Goal: Task Accomplishment & Management: Manage account settings

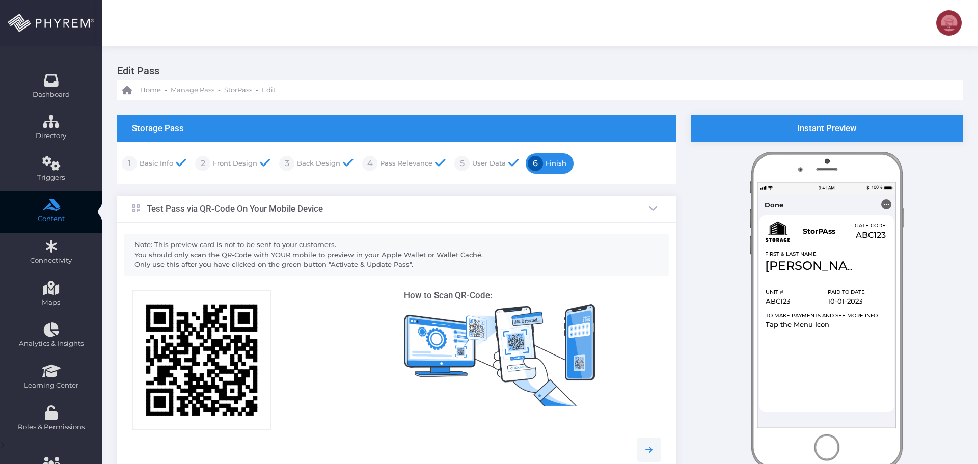
click at [394, 164] on link "Pass Relevance" at bounding box center [405, 163] width 55 height 16
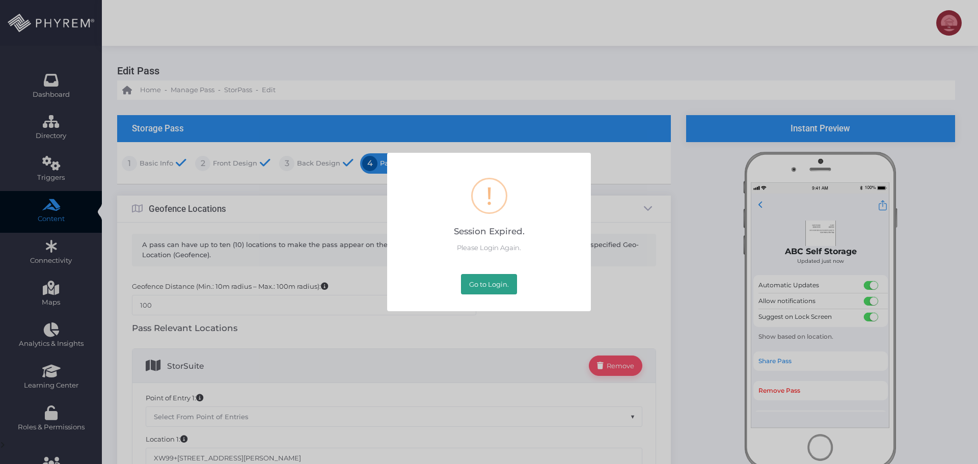
click at [479, 287] on button "Go to Login." at bounding box center [489, 284] width 56 height 20
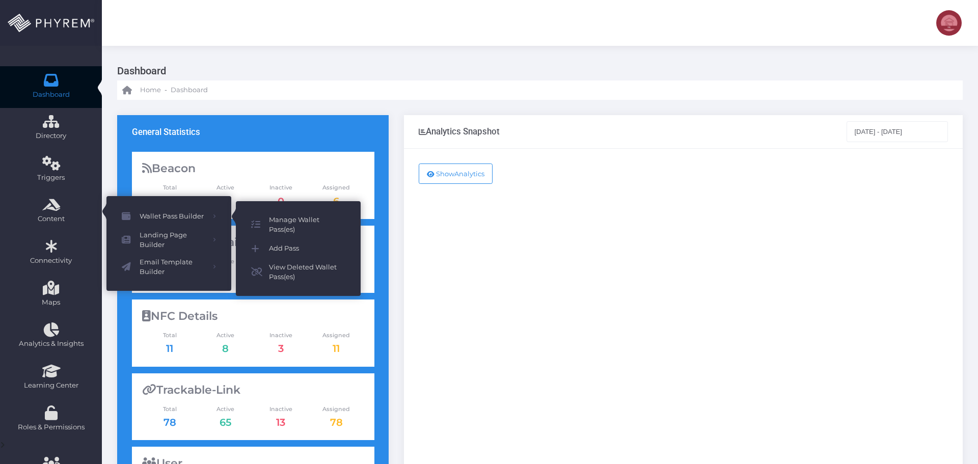
click at [306, 226] on span "Manage Wallet Pass(es)" at bounding box center [307, 225] width 76 height 20
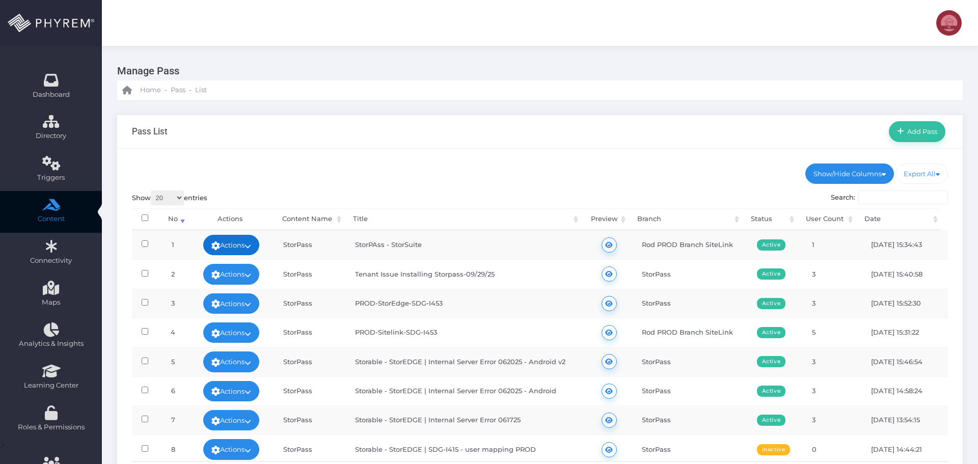
click at [249, 246] on icon at bounding box center [248, 246] width 7 height 0
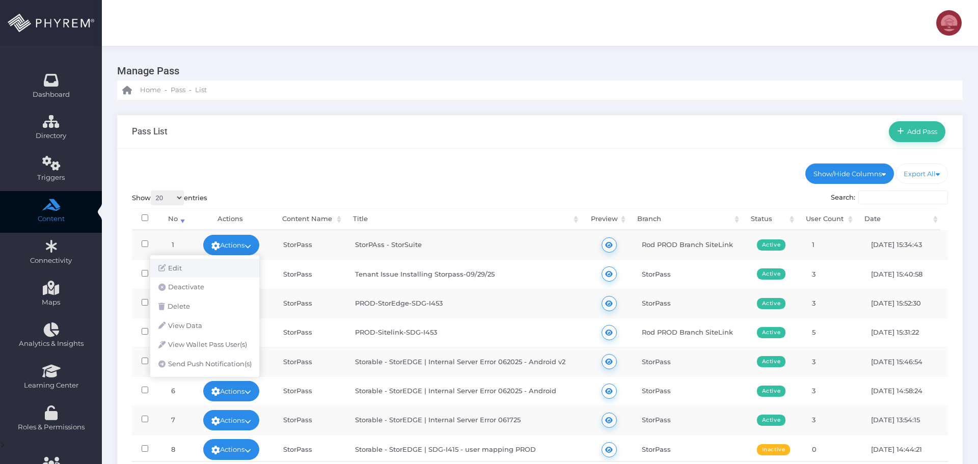
click at [214, 263] on link "Edit" at bounding box center [204, 268] width 109 height 19
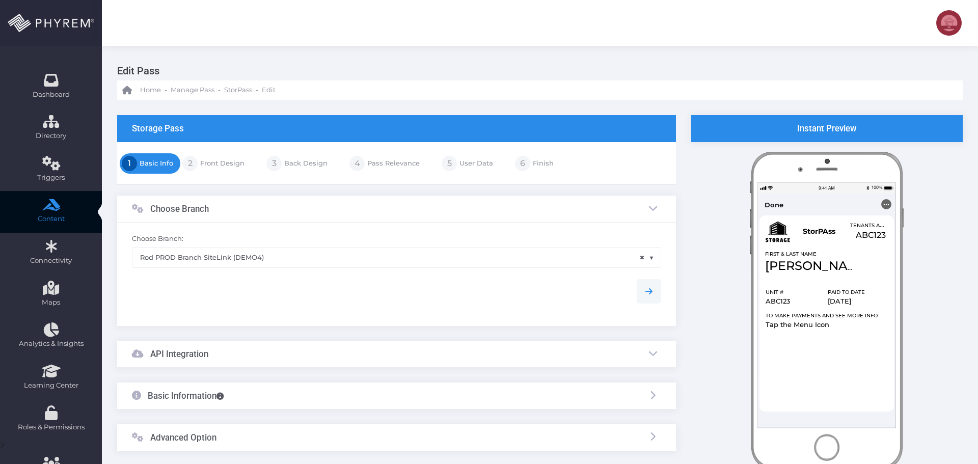
click at [384, 165] on link "Pass Relevance" at bounding box center [392, 163] width 55 height 16
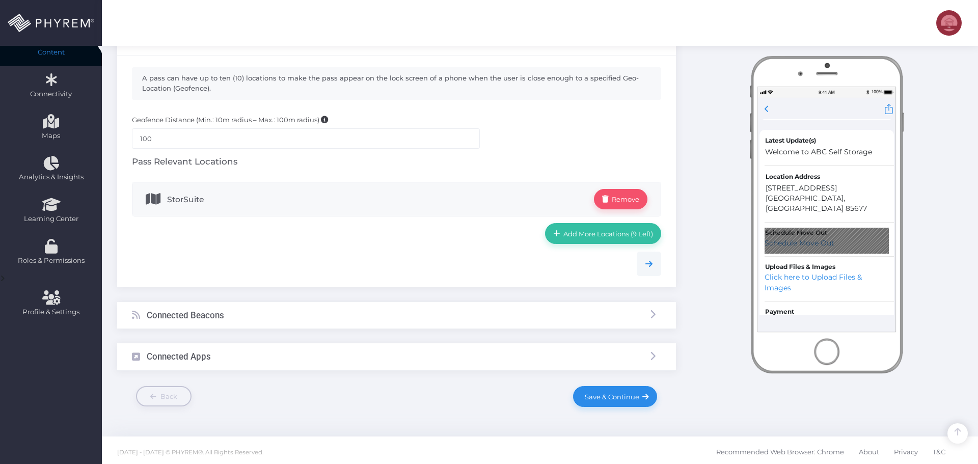
scroll to position [170, 0]
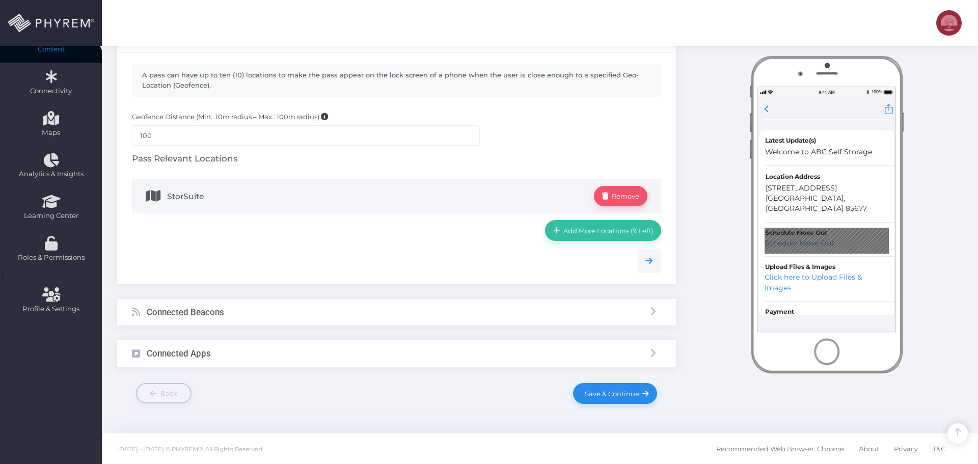
click at [310, 200] on span "StorSuite" at bounding box center [380, 196] width 427 height 20
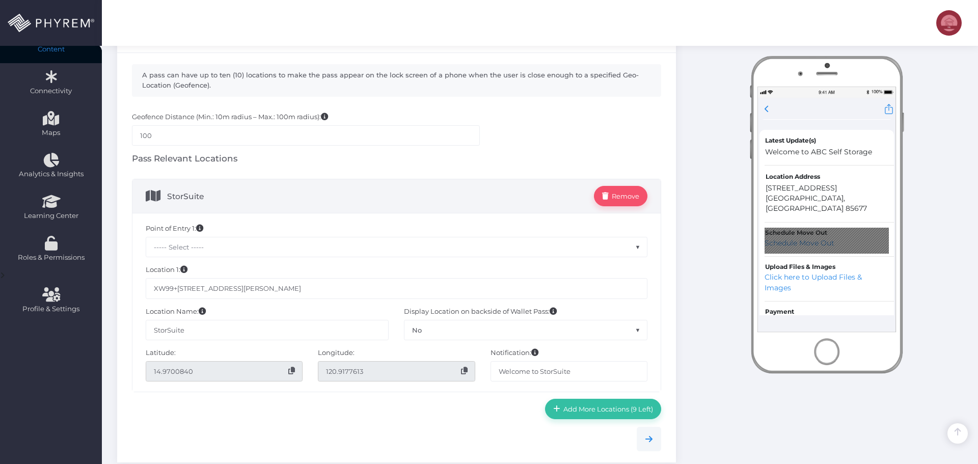
click at [714, 330] on div "Instant Preview Done ... T" at bounding box center [827, 271] width 287 height 652
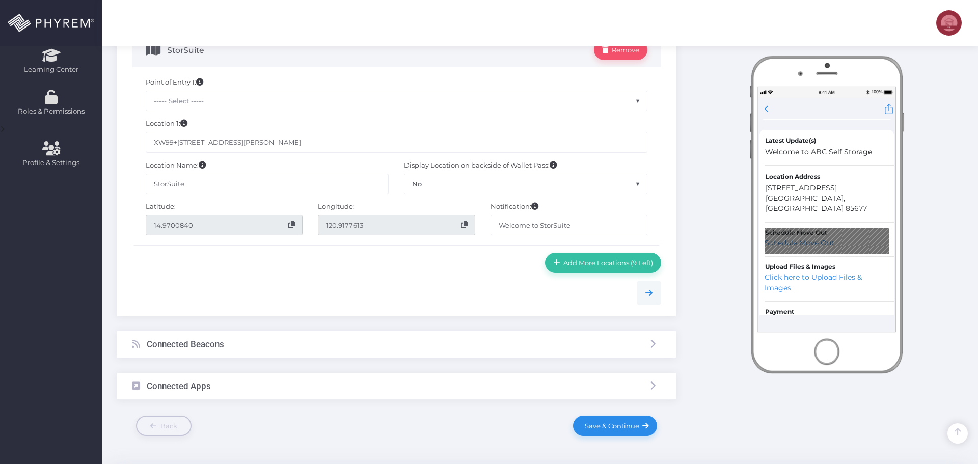
scroll to position [298, 0]
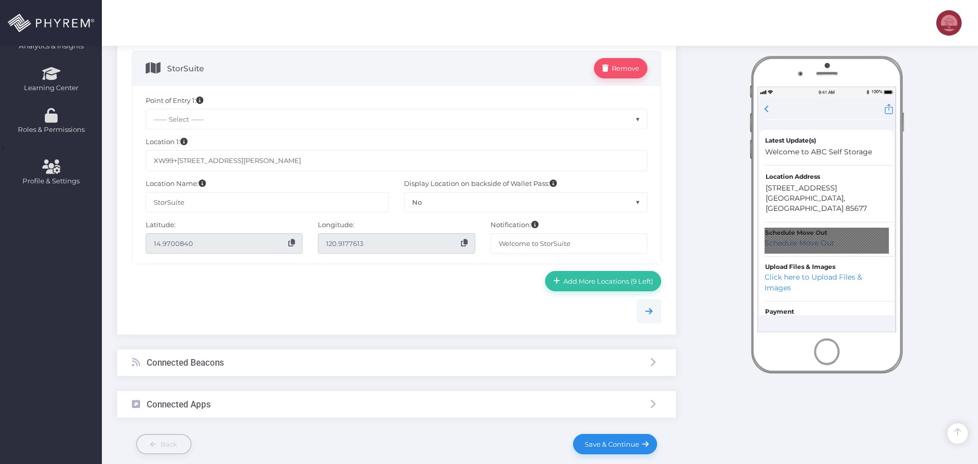
click at [329, 159] on input "XW99+[STREET_ADDRESS][PERSON_NAME]" at bounding box center [397, 160] width 502 height 20
type input "XW99+[STREET_ADDRESS][PERSON_NAME]"
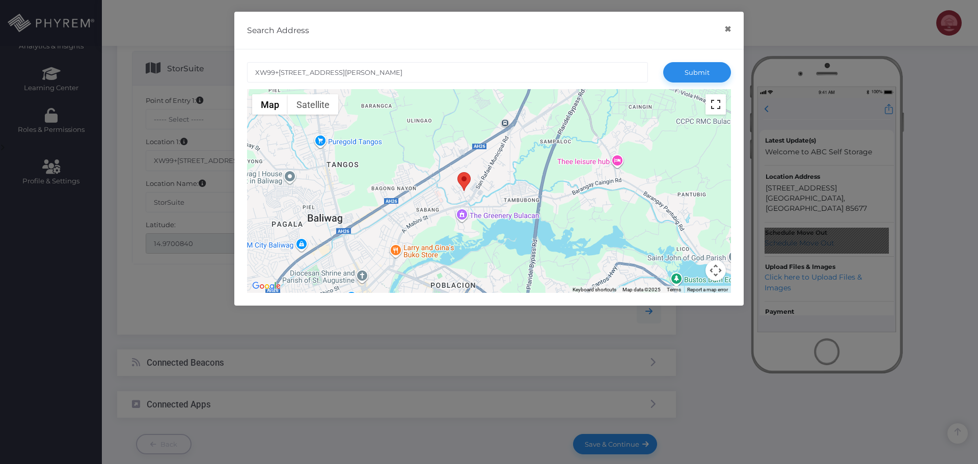
click at [714, 104] on button "Toggle fullscreen view" at bounding box center [716, 104] width 20 height 20
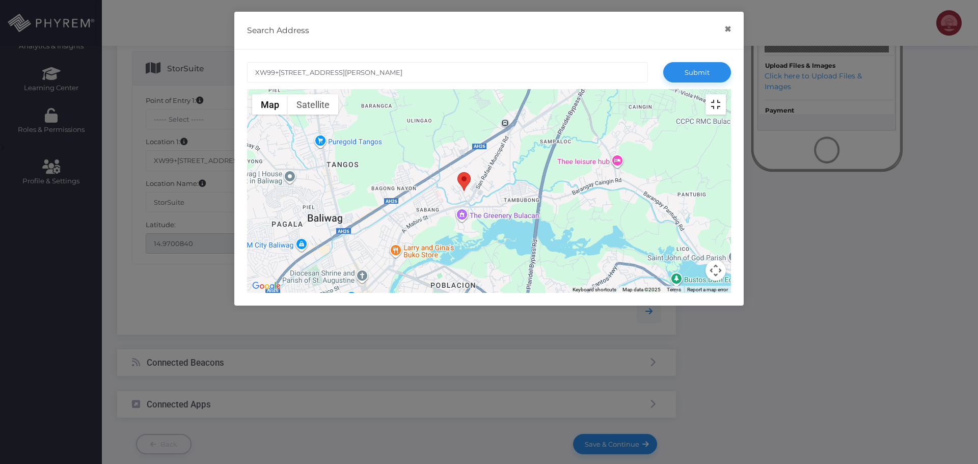
scroll to position [0, 0]
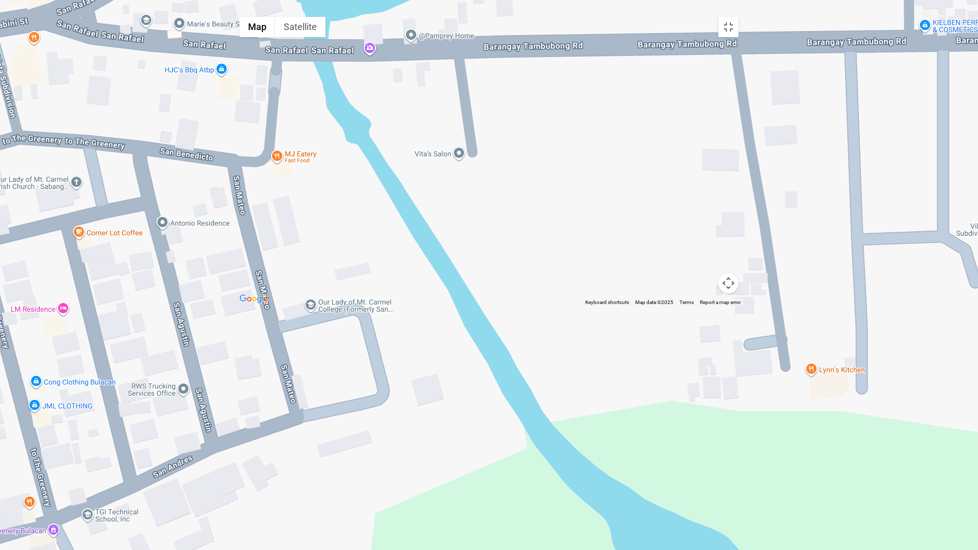
drag, startPoint x: 332, startPoint y: 139, endPoint x: 461, endPoint y: 384, distance: 277.6
click at [458, 306] on div at bounding box center [489, 159] width 510 height 295
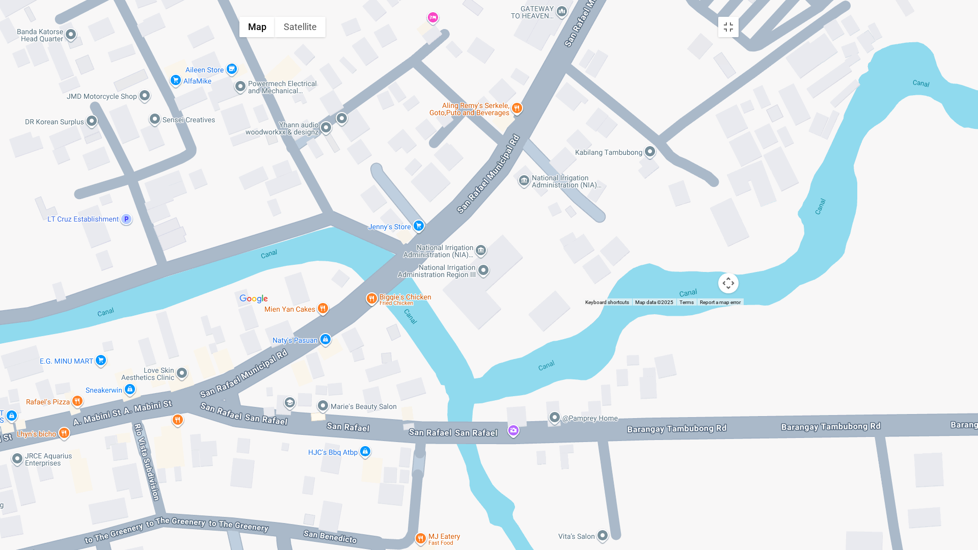
drag, startPoint x: 387, startPoint y: 225, endPoint x: 416, endPoint y: 333, distance: 112.2
click at [415, 306] on div at bounding box center [489, 159] width 510 height 295
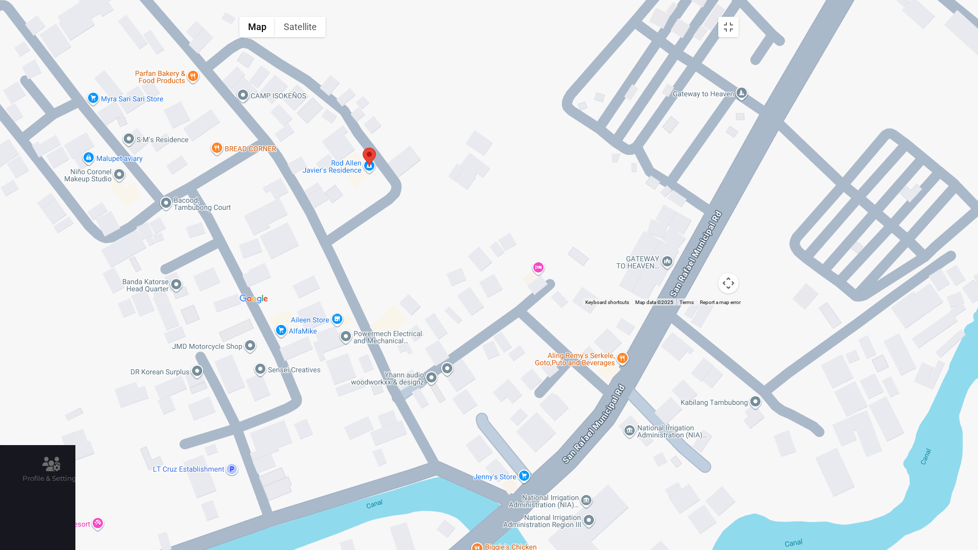
drag, startPoint x: 396, startPoint y: 307, endPoint x: 429, endPoint y: 300, distance: 33.5
click at [429, 300] on div at bounding box center [489, 159] width 510 height 295
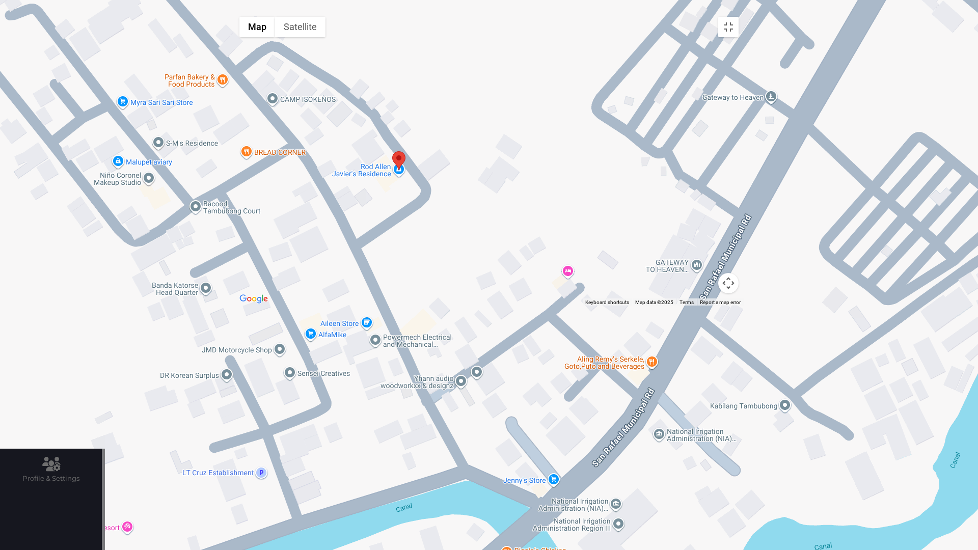
drag, startPoint x: 359, startPoint y: 316, endPoint x: 380, endPoint y: 318, distance: 20.4
click at [380, 306] on div at bounding box center [489, 159] width 510 height 295
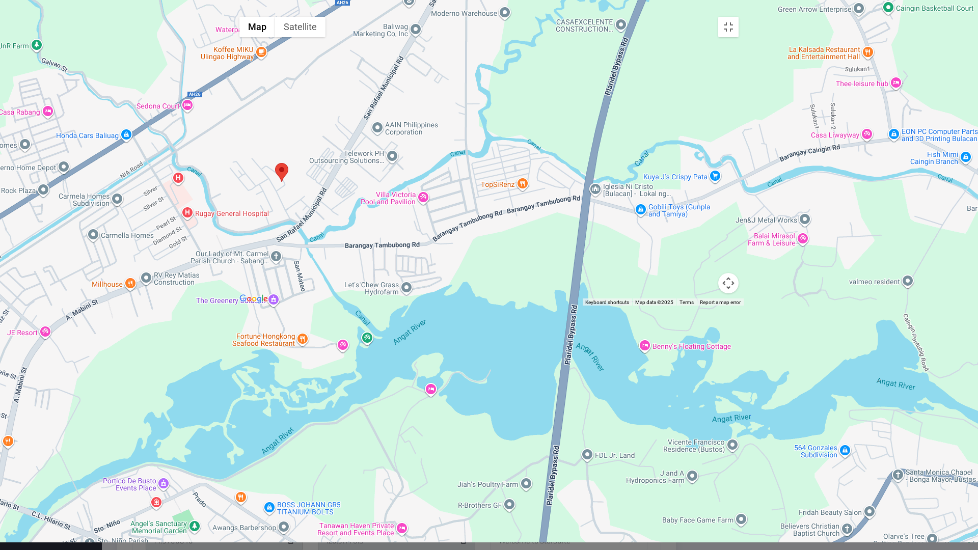
drag, startPoint x: 729, startPoint y: 295, endPoint x: 457, endPoint y: 395, distance: 290.2
click at [457, 306] on div at bounding box center [489, 159] width 510 height 295
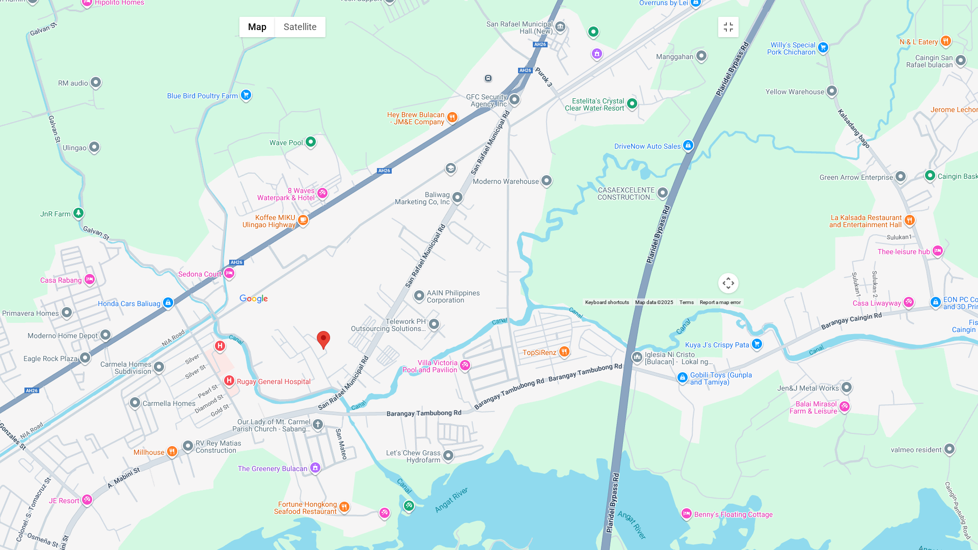
drag, startPoint x: 520, startPoint y: 203, endPoint x: 597, endPoint y: 161, distance: 88.5
click at [597, 161] on div at bounding box center [489, 159] width 510 height 295
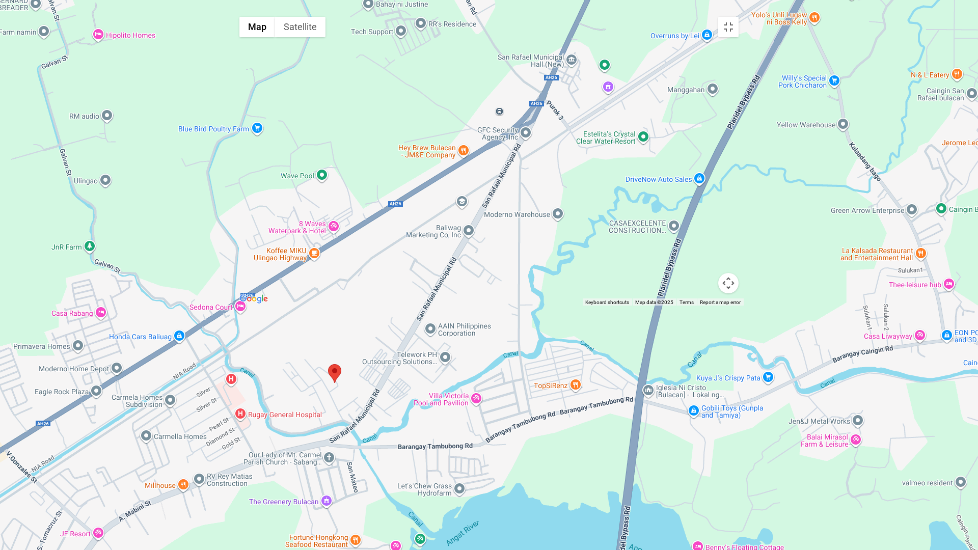
drag, startPoint x: 544, startPoint y: 201, endPoint x: 558, endPoint y: 355, distance: 154.6
click at [562, 306] on div at bounding box center [489, 159] width 510 height 295
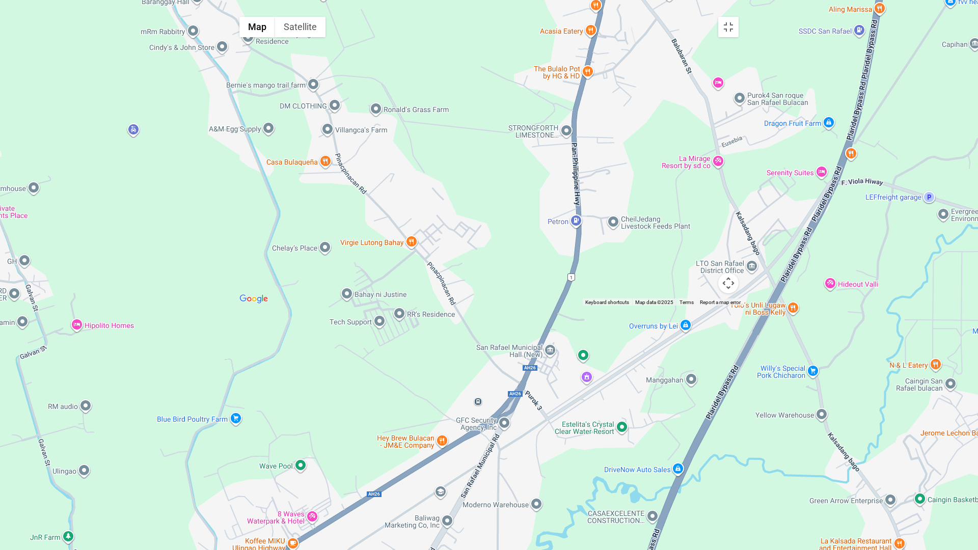
drag, startPoint x: 621, startPoint y: 179, endPoint x: 544, endPoint y: 317, distance: 158.1
click at [544, 306] on div at bounding box center [489, 159] width 510 height 295
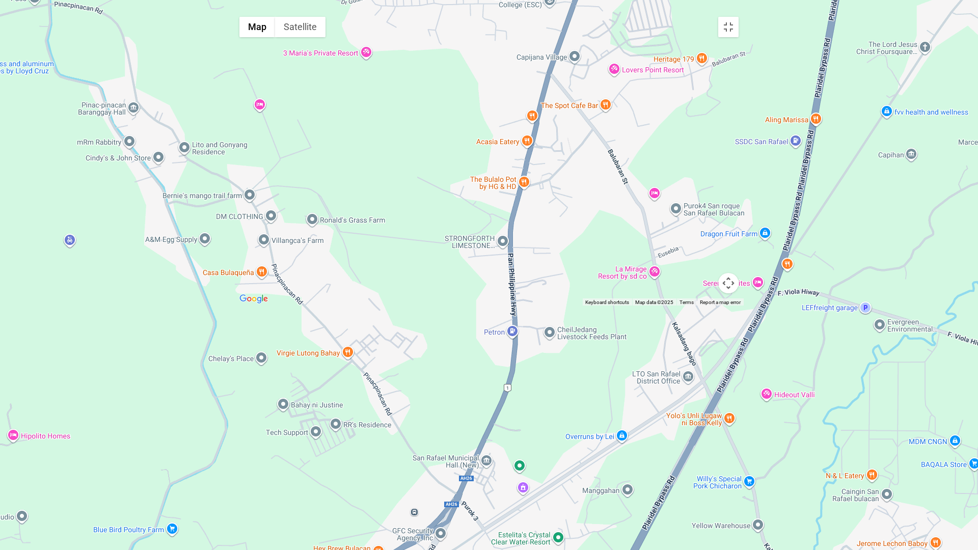
drag, startPoint x: 592, startPoint y: 250, endPoint x: 571, endPoint y: 324, distance: 77.3
click at [571, 306] on div at bounding box center [489, 159] width 510 height 295
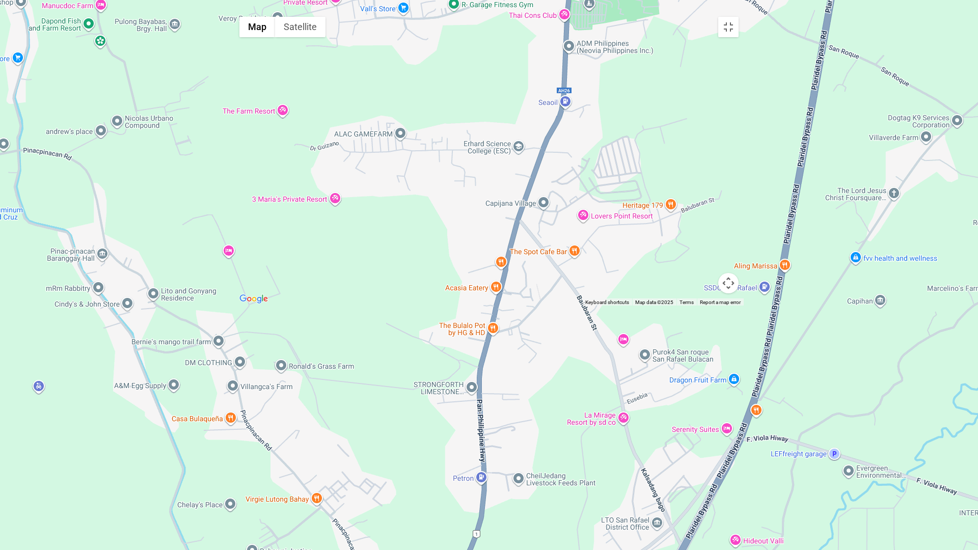
drag, startPoint x: 584, startPoint y: 283, endPoint x: 574, endPoint y: 328, distance: 45.9
click at [575, 306] on div at bounding box center [489, 159] width 510 height 295
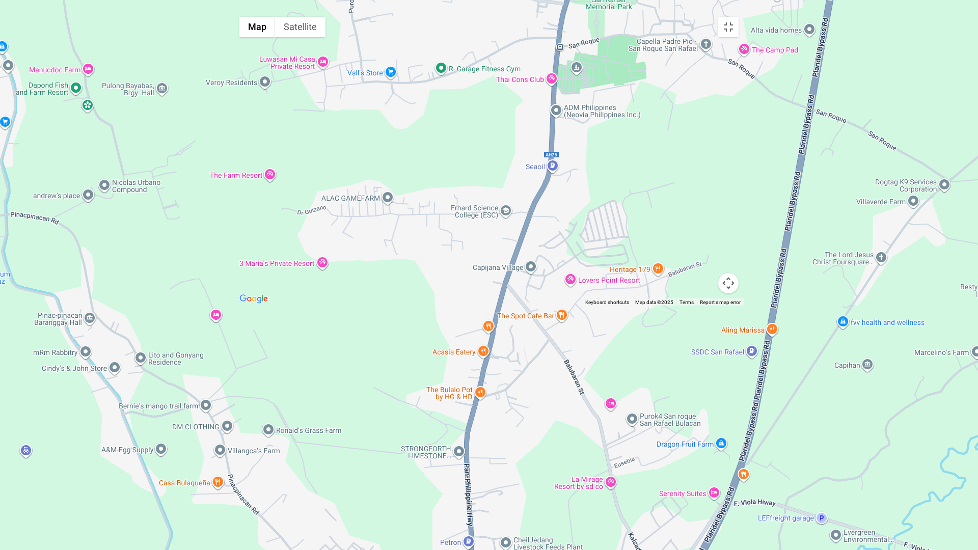
drag, startPoint x: 528, startPoint y: 350, endPoint x: 540, endPoint y: 116, distance: 233.7
click at [538, 122] on div at bounding box center [489, 159] width 510 height 295
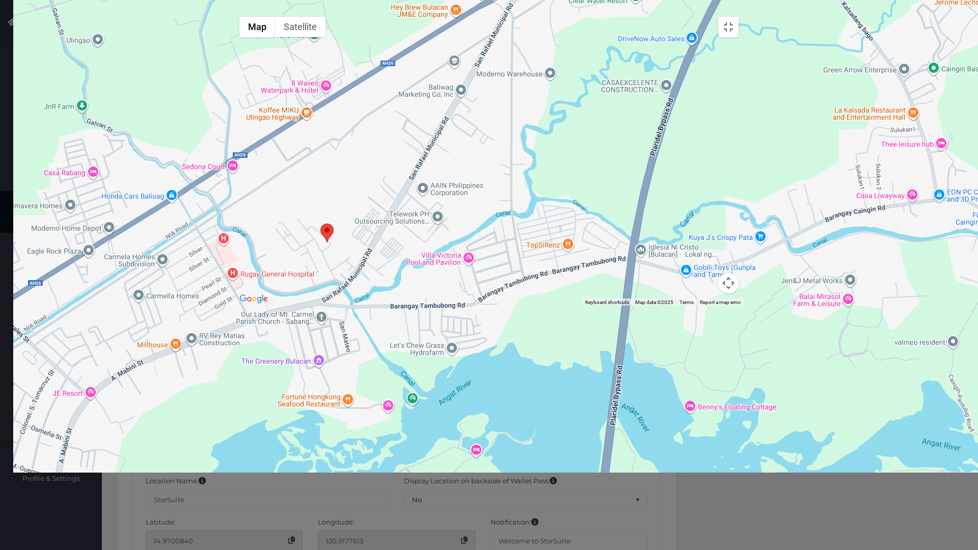
drag, startPoint x: 425, startPoint y: 301, endPoint x: 496, endPoint y: 259, distance: 82.4
click at [511, 261] on div at bounding box center [489, 159] width 510 height 295
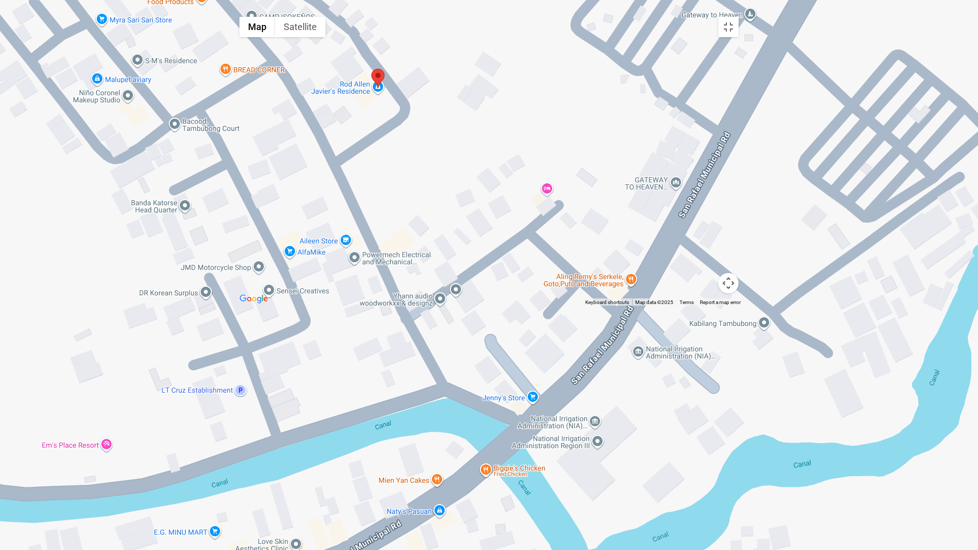
drag, startPoint x: 407, startPoint y: 191, endPoint x: 427, endPoint y: 269, distance: 80.5
click at [426, 269] on div at bounding box center [489, 159] width 510 height 295
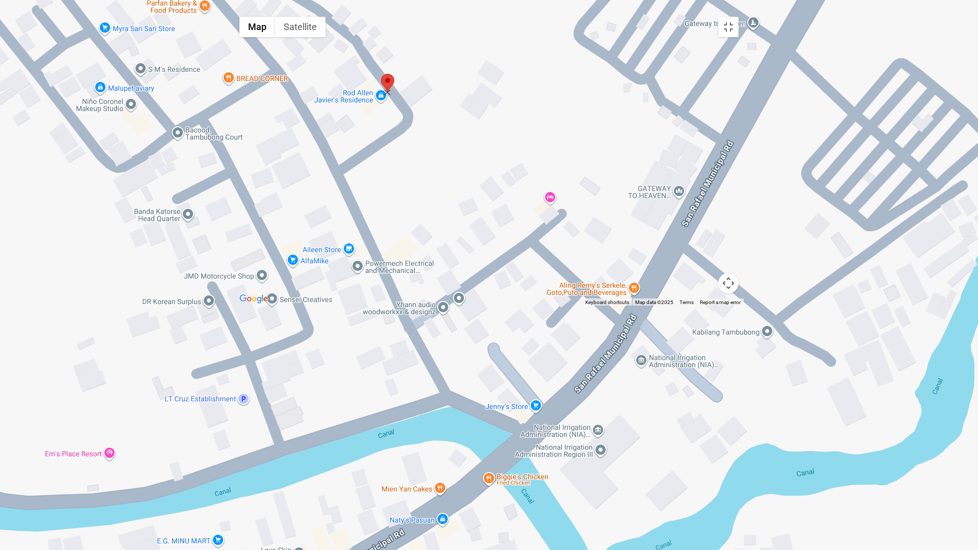
drag, startPoint x: 380, startPoint y: 204, endPoint x: 387, endPoint y: 201, distance: 8.4
click at [381, 74] on area at bounding box center [381, 74] width 0 height 0
type input "XW99+[STREET_ADDRESS][PERSON_NAME]"
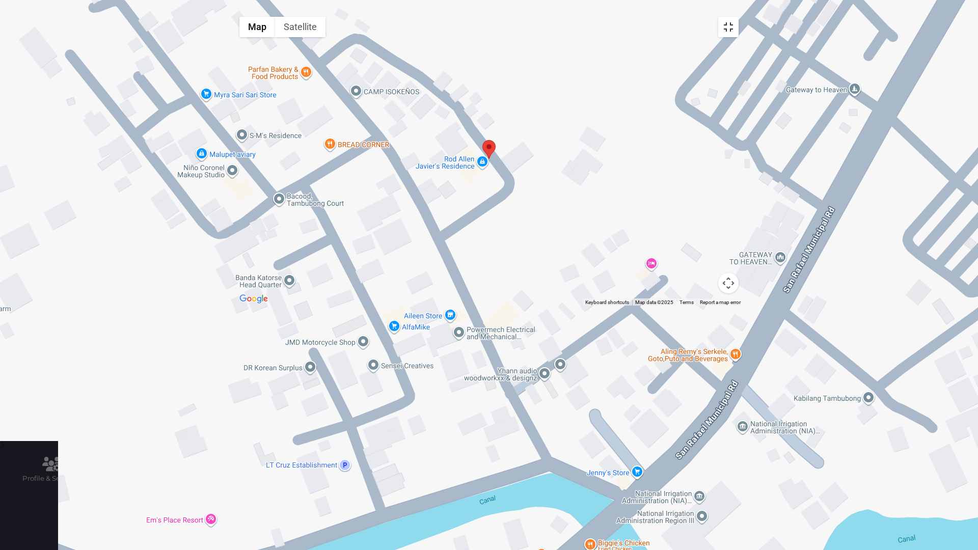
click at [739, 18] on button "Toggle fullscreen view" at bounding box center [729, 27] width 20 height 20
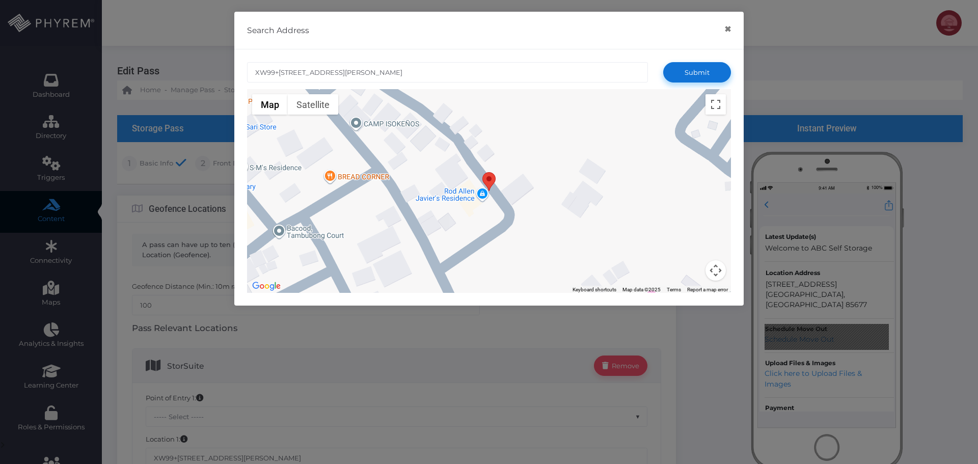
click at [694, 76] on button "Submit" at bounding box center [697, 72] width 68 height 20
type input "14.9701021"
type input "120.9177962"
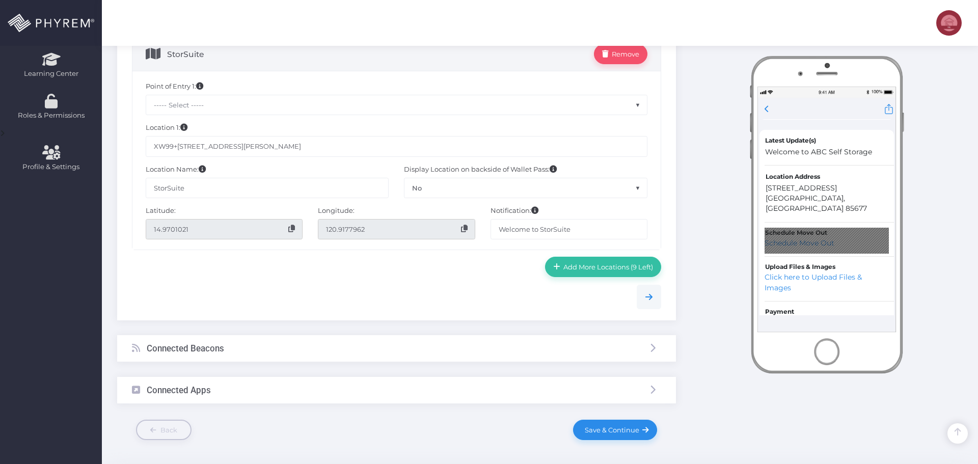
scroll to position [349, 0]
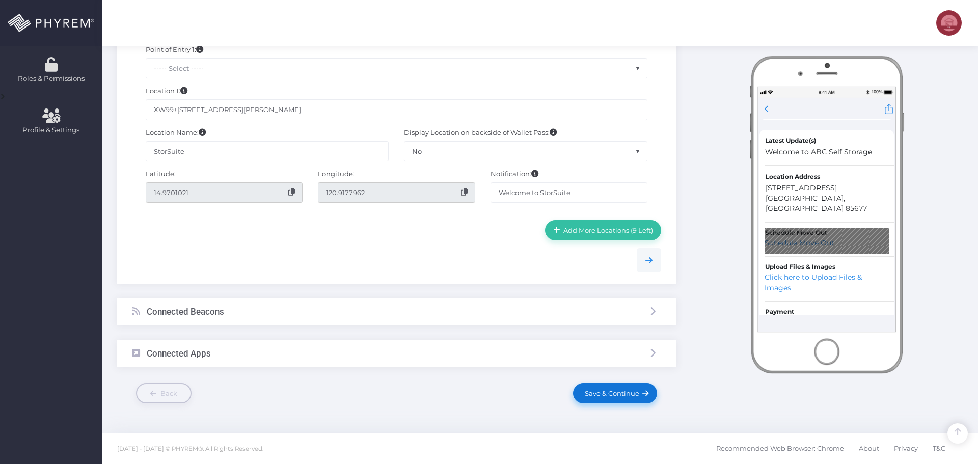
click at [603, 392] on span "Save & Continue" at bounding box center [610, 393] width 58 height 8
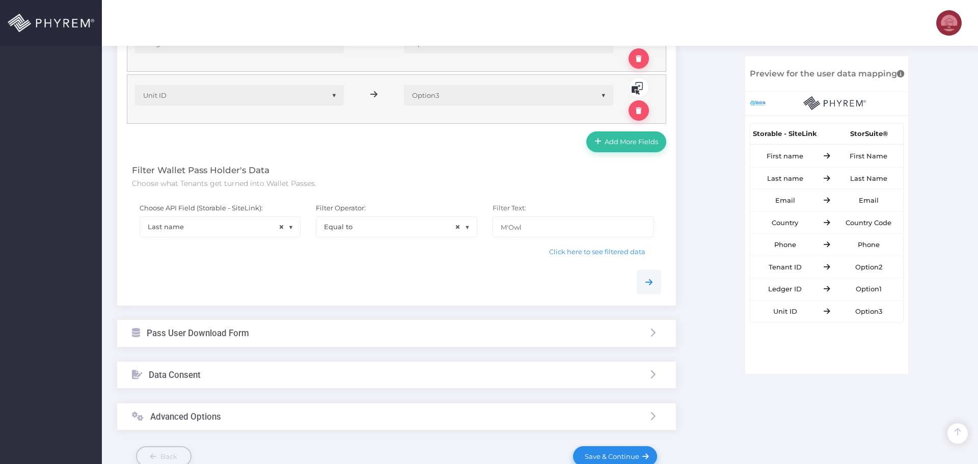
scroll to position [633, 0]
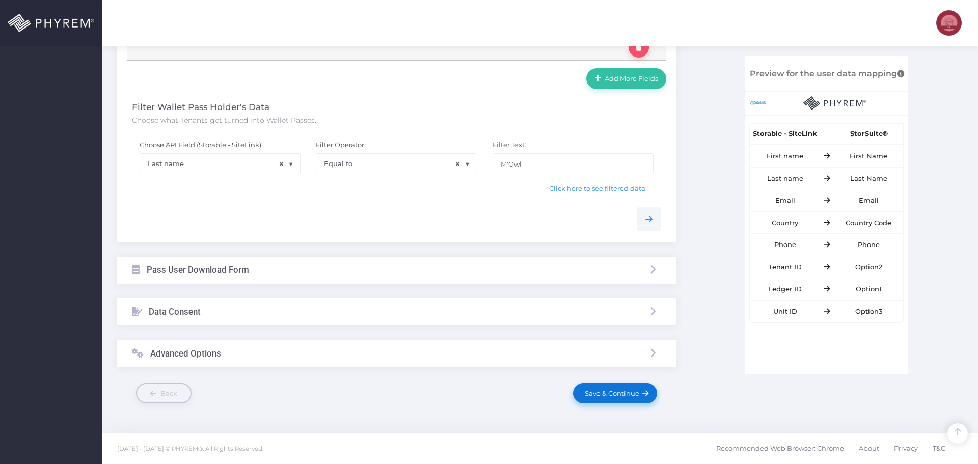
click at [612, 390] on span "Save & Continue" at bounding box center [610, 393] width 58 height 8
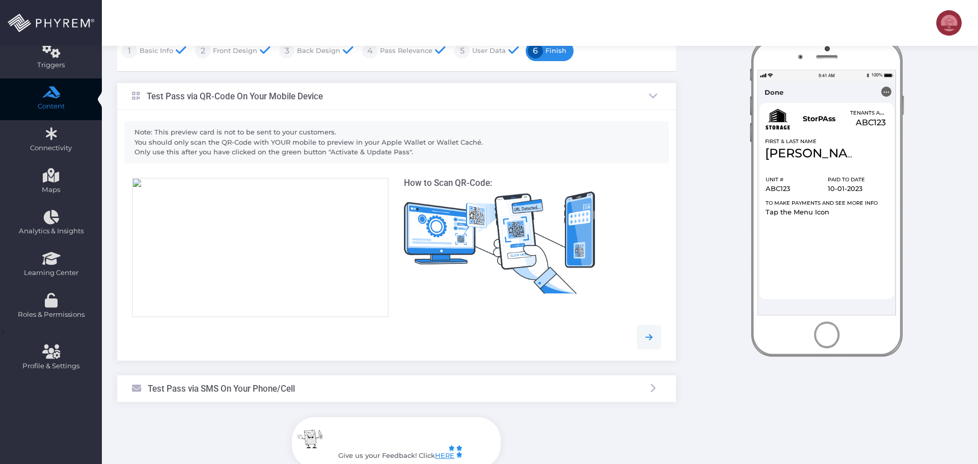
scroll to position [0, 0]
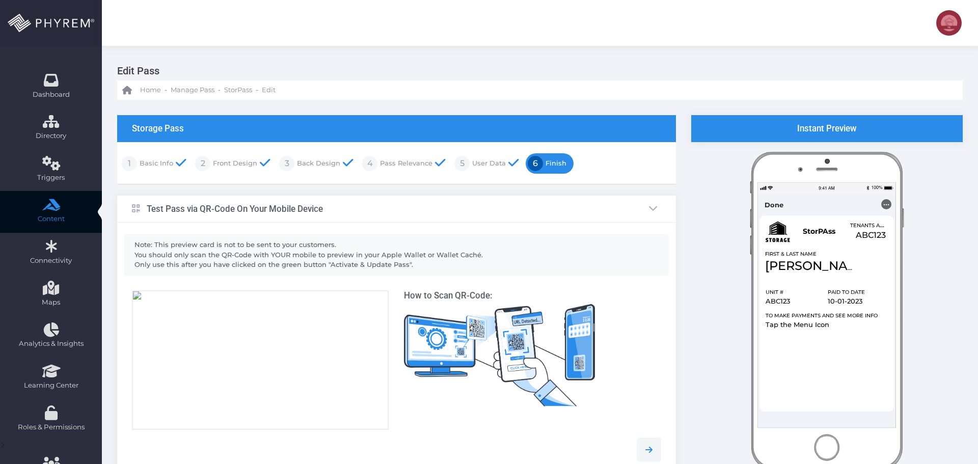
click at [388, 164] on link "Pass Relevance" at bounding box center [405, 163] width 55 height 16
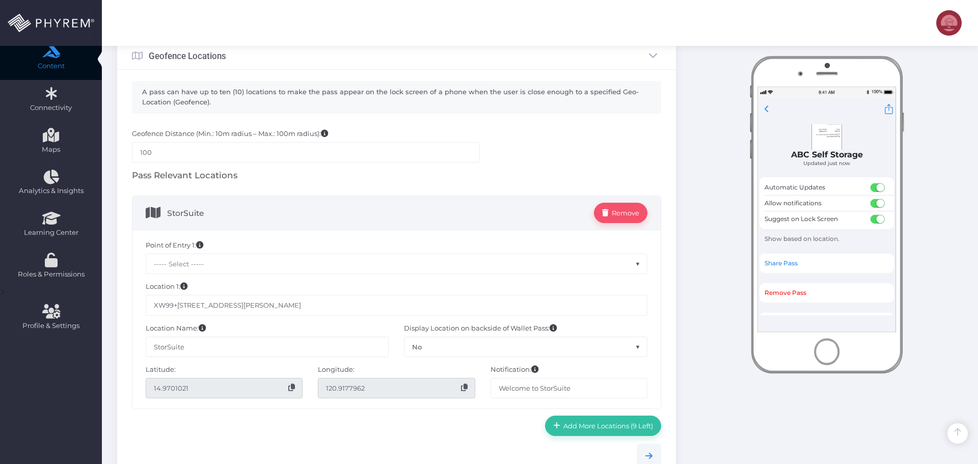
scroll to position [255, 0]
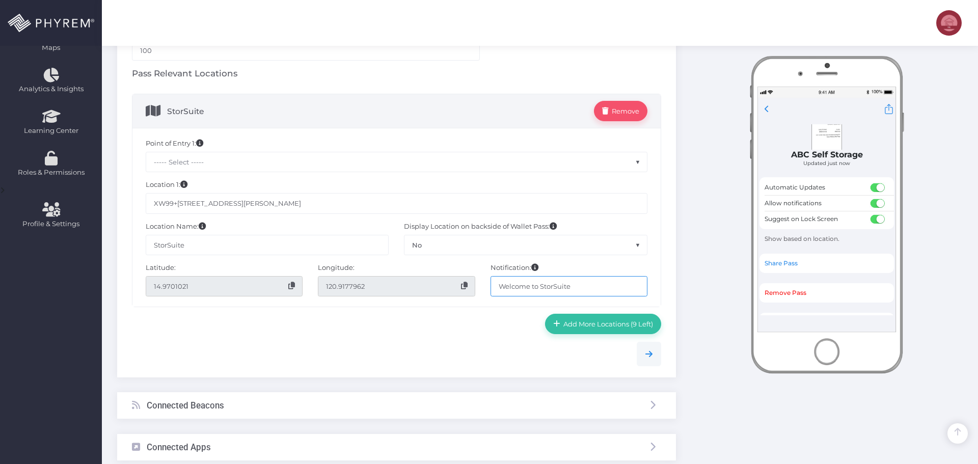
click at [588, 290] on input "Welcome to StorSuite" at bounding box center [569, 286] width 157 height 20
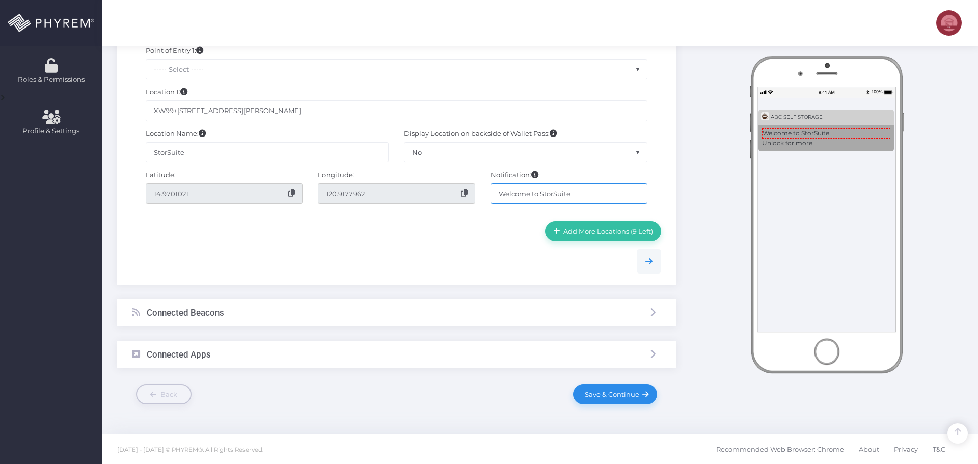
scroll to position [349, 0]
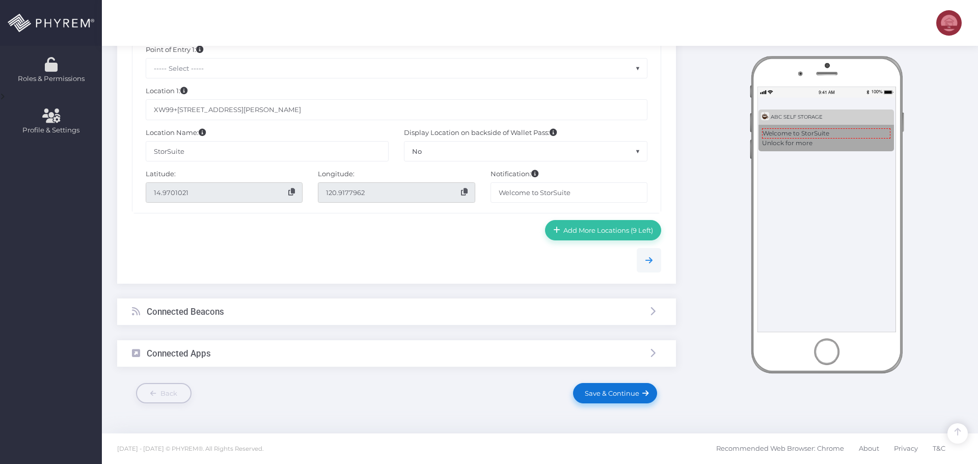
click at [610, 398] on link "Save & Continue" at bounding box center [615, 393] width 84 height 20
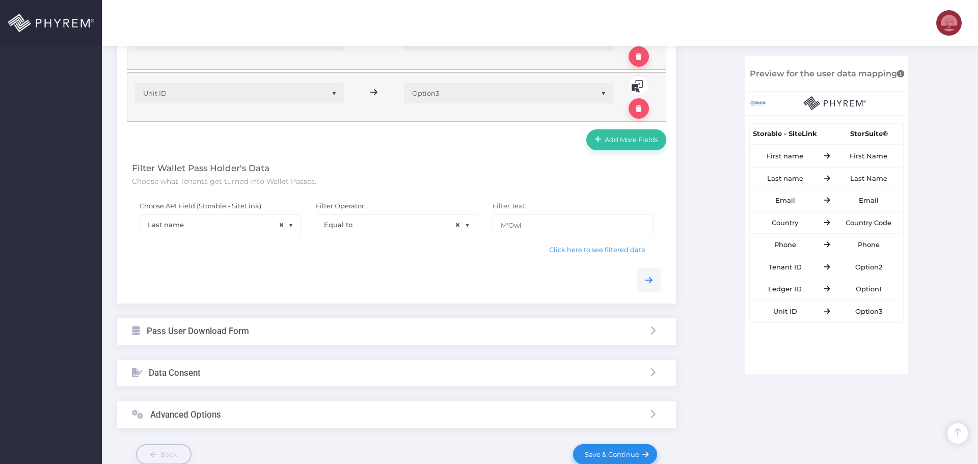
scroll to position [633, 0]
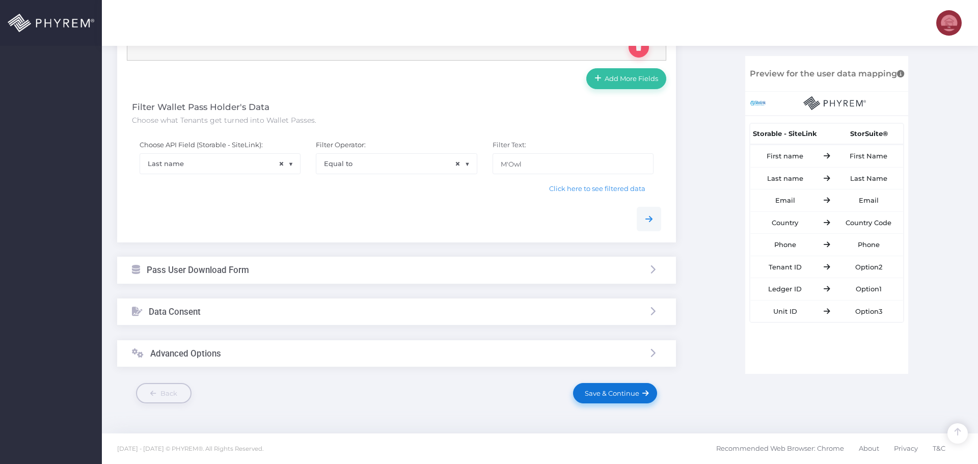
click at [611, 391] on span "Save & Continue" at bounding box center [610, 393] width 58 height 8
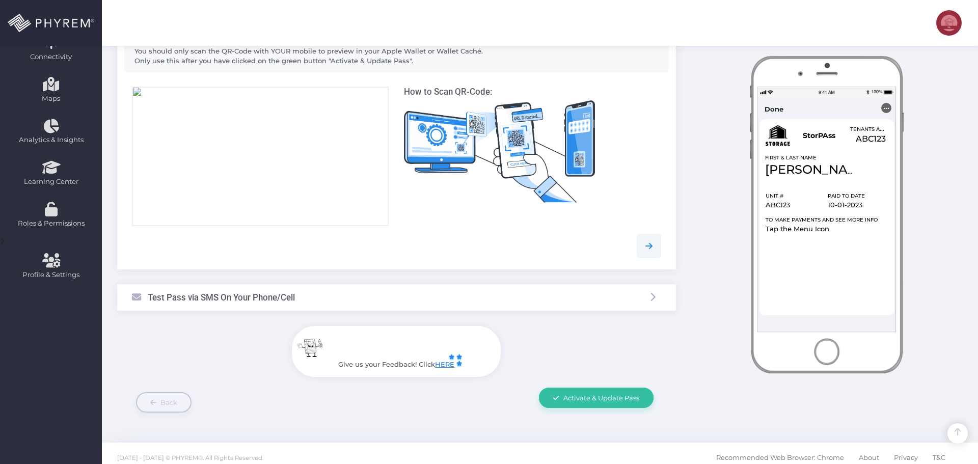
scroll to position [213, 0]
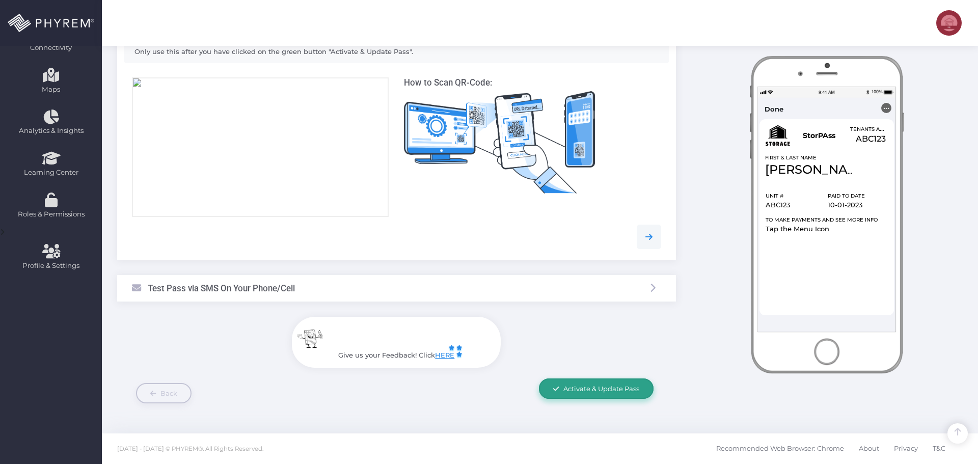
click at [612, 385] on span "Activate & Update Pass" at bounding box center [602, 389] width 76 height 8
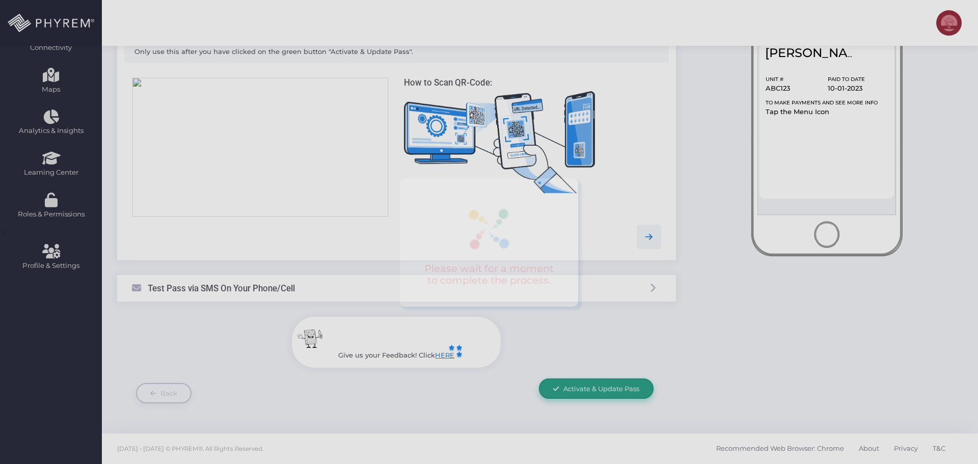
scroll to position [0, 0]
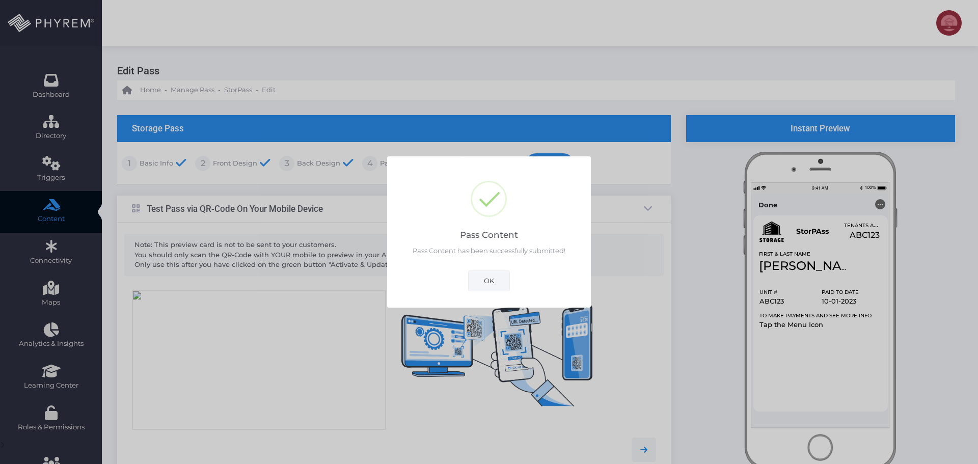
click at [492, 281] on button "OK" at bounding box center [489, 281] width 42 height 20
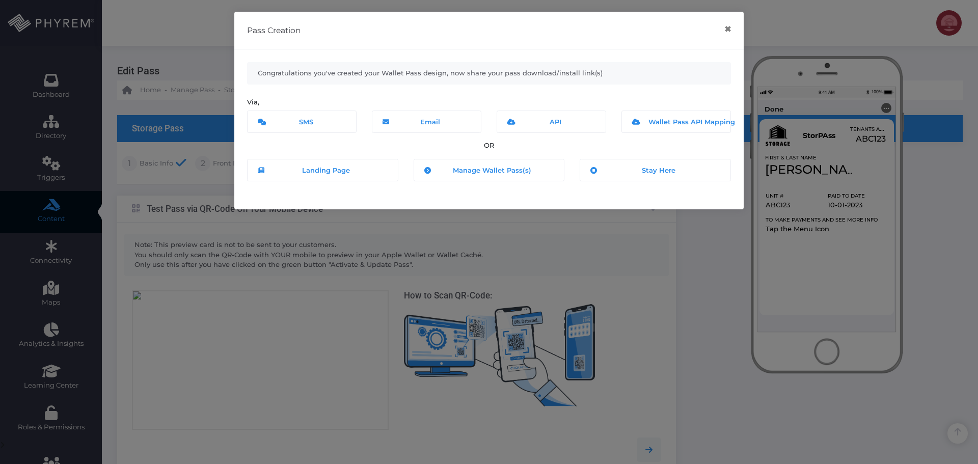
scroll to position [213, 0]
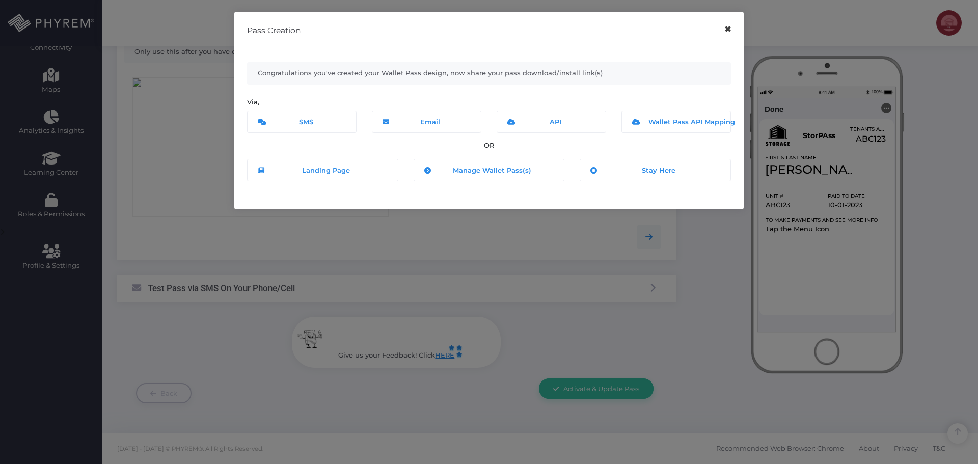
click at [729, 31] on button "×" at bounding box center [728, 29] width 20 height 23
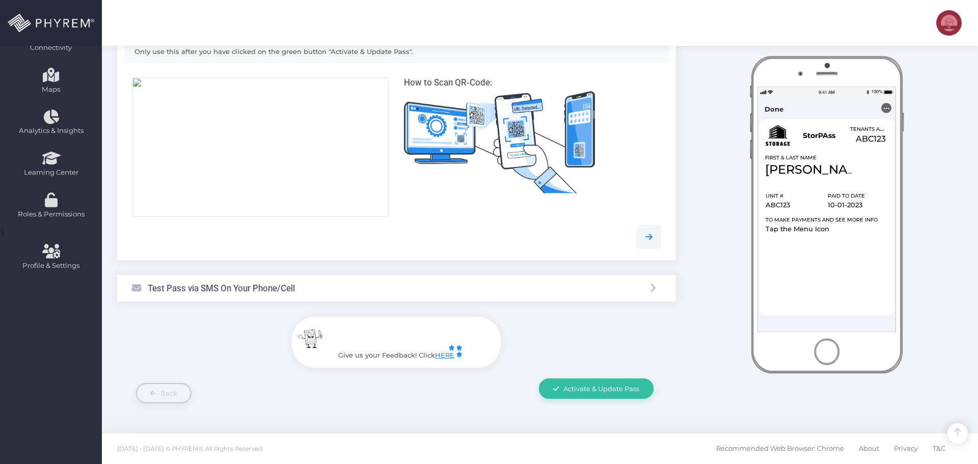
click at [164, 337] on div "Give us your Feedback! Click HERE Close" at bounding box center [396, 342] width 559 height 51
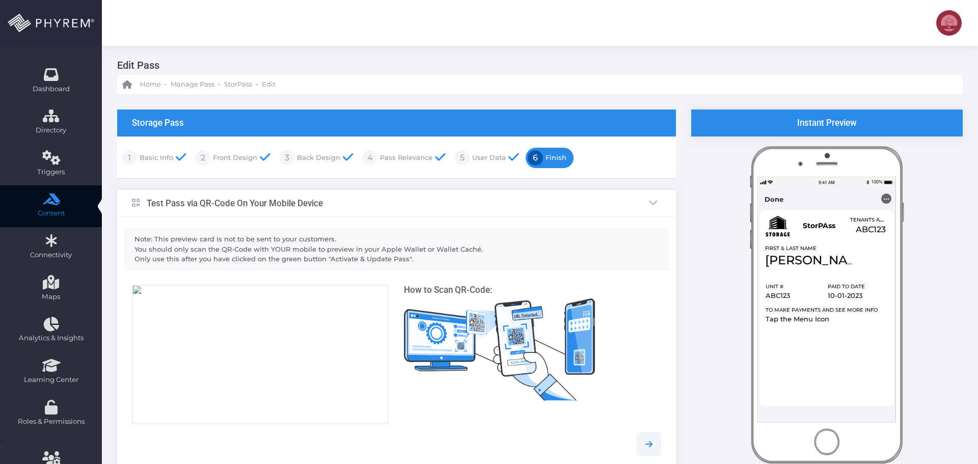
scroll to position [0, 0]
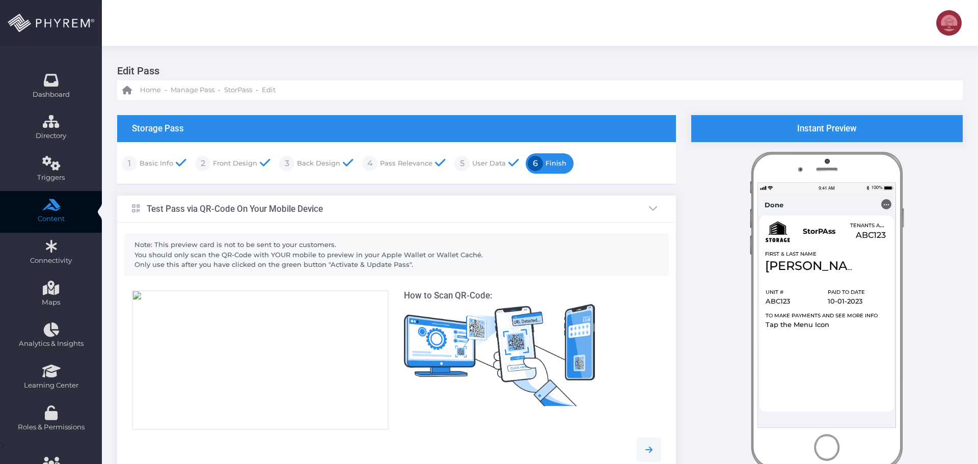
click at [231, 159] on link "Front Design" at bounding box center [233, 163] width 47 height 16
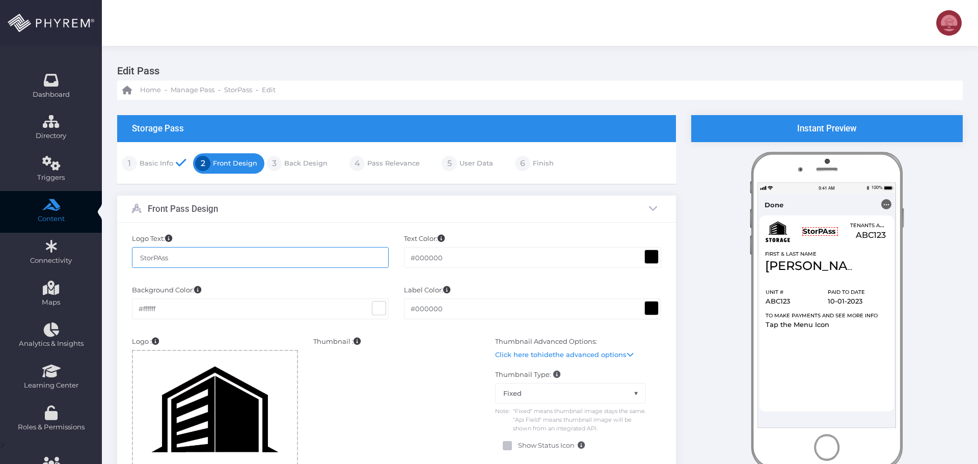
click at [161, 258] on input "StorPAss" at bounding box center [260, 257] width 257 height 20
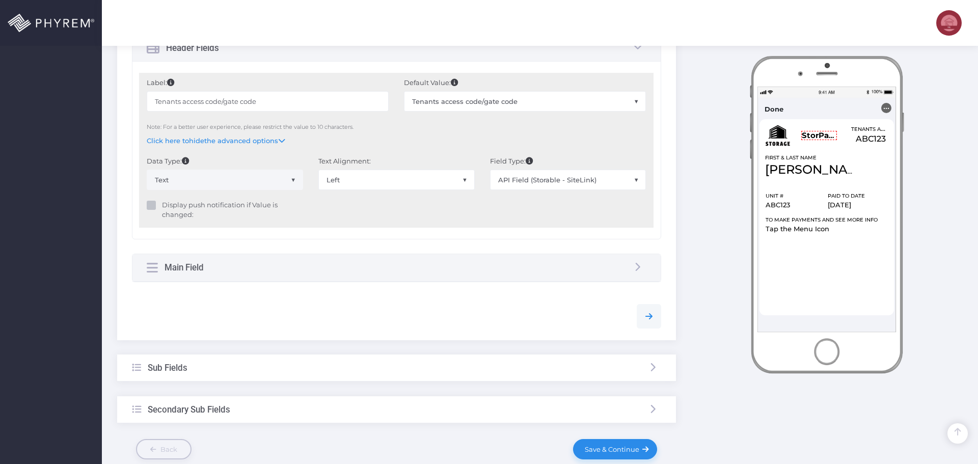
scroll to position [612, 0]
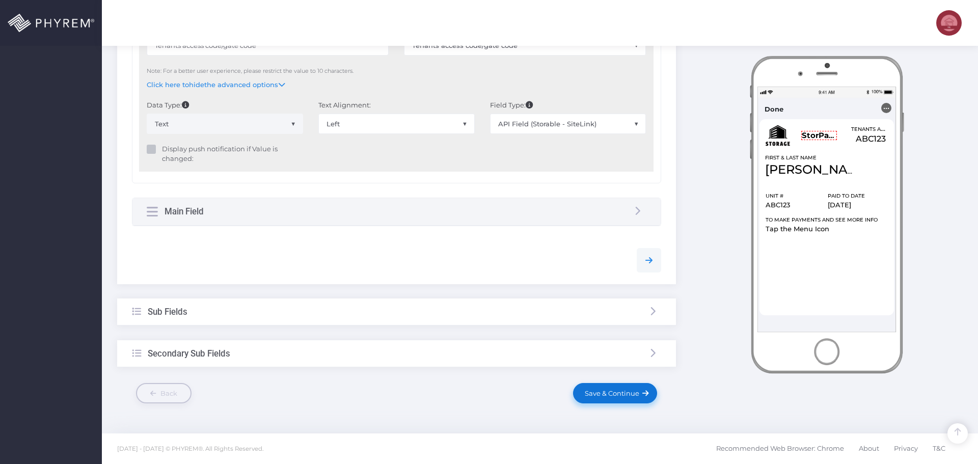
type input "StorPass"
click at [618, 397] on span "Save & Continue" at bounding box center [610, 393] width 58 height 8
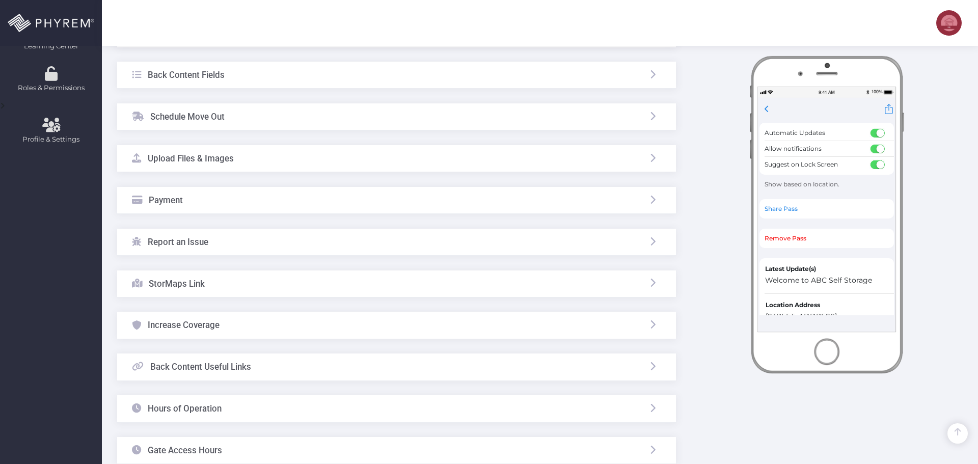
scroll to position [436, 0]
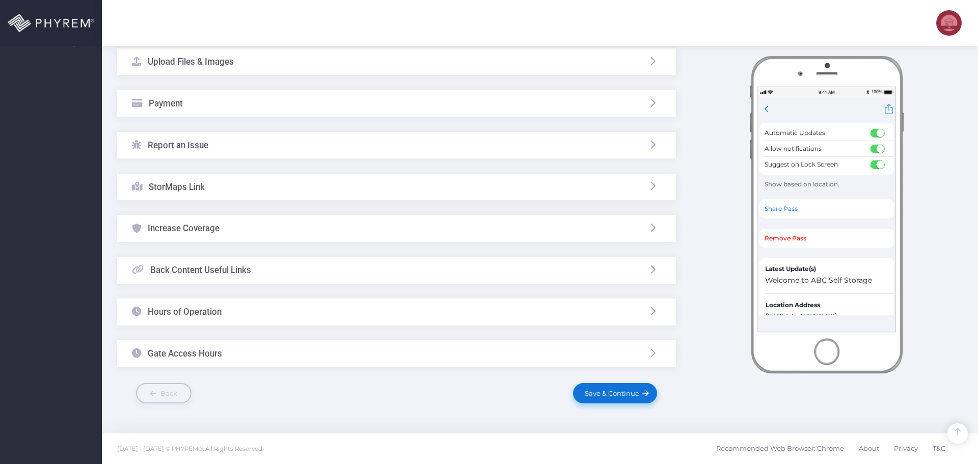
click at [609, 390] on span "Save & Continue" at bounding box center [610, 393] width 58 height 8
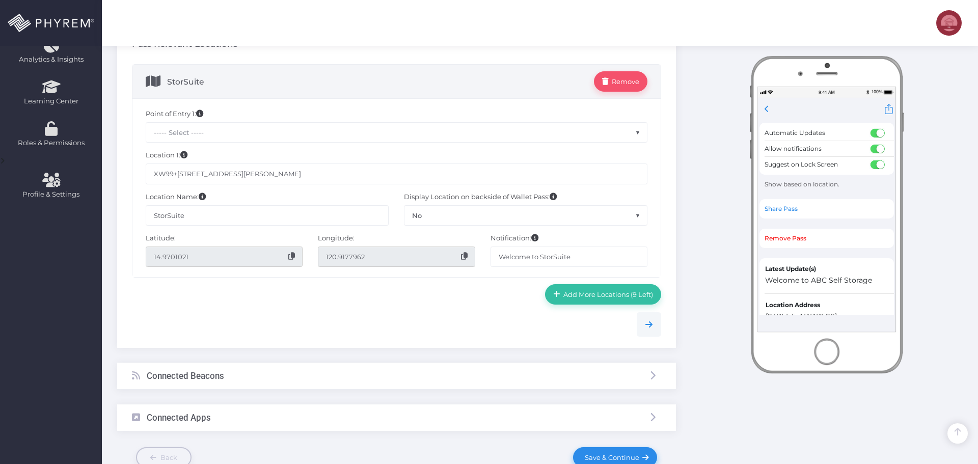
scroll to position [349, 0]
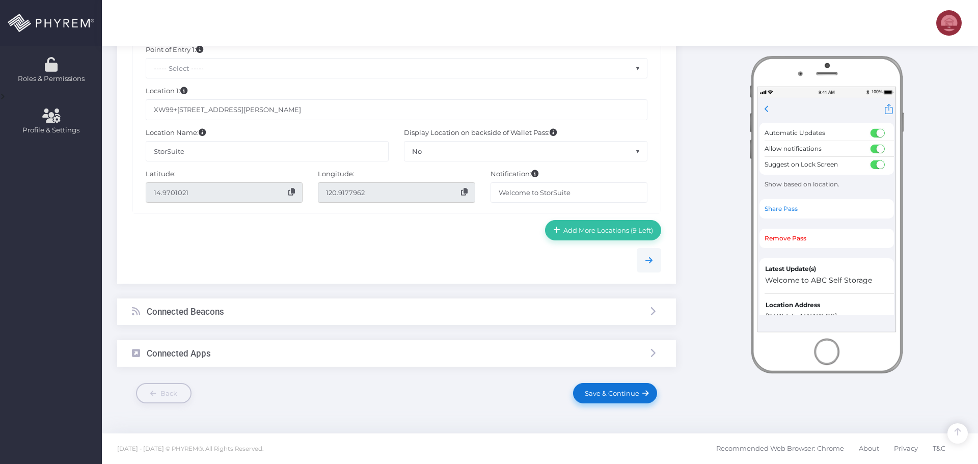
click at [605, 393] on span "Save & Continue" at bounding box center [610, 393] width 58 height 8
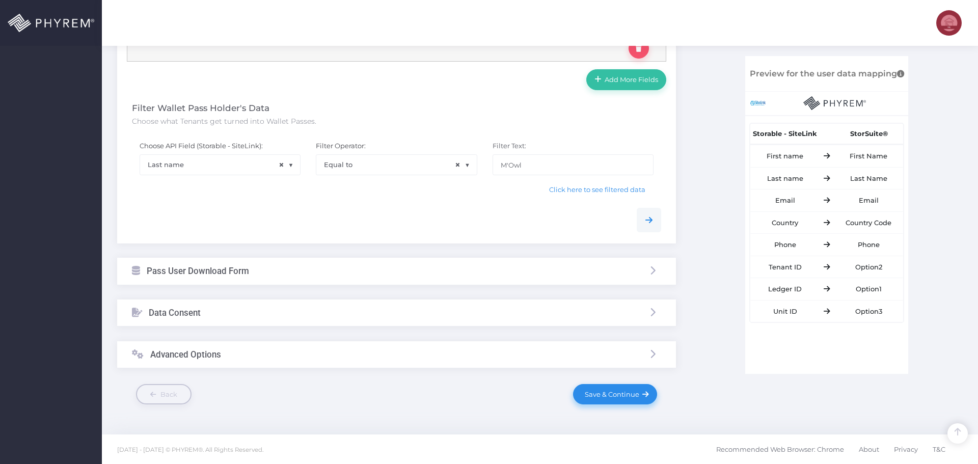
scroll to position [633, 0]
click at [609, 392] on span "Save & Continue" at bounding box center [610, 393] width 58 height 8
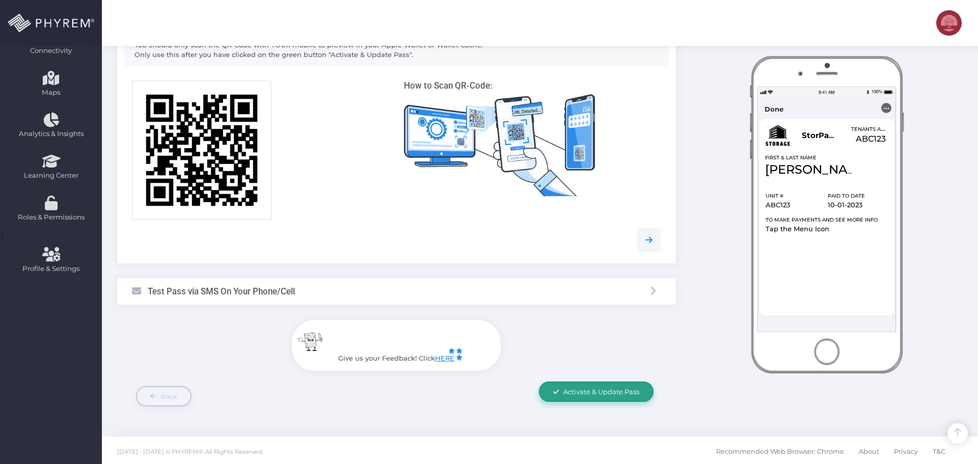
scroll to position [213, 0]
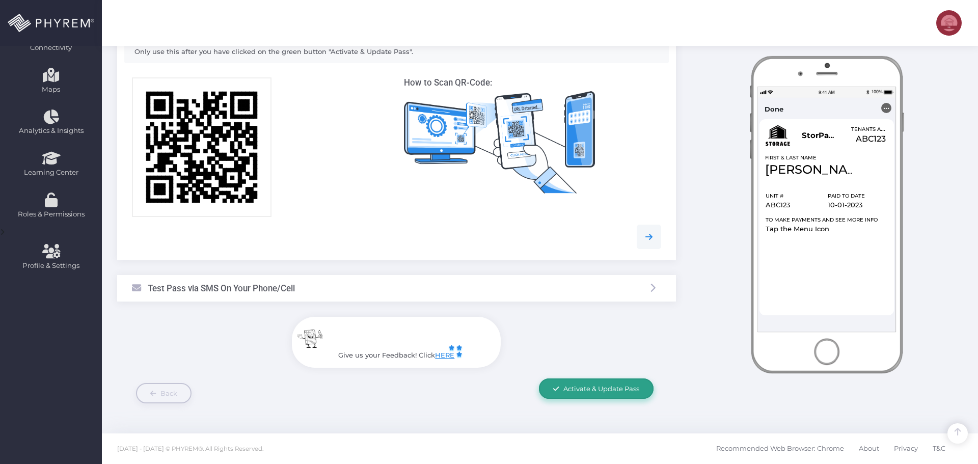
click at [601, 387] on span "Activate & Update Pass" at bounding box center [602, 389] width 76 height 8
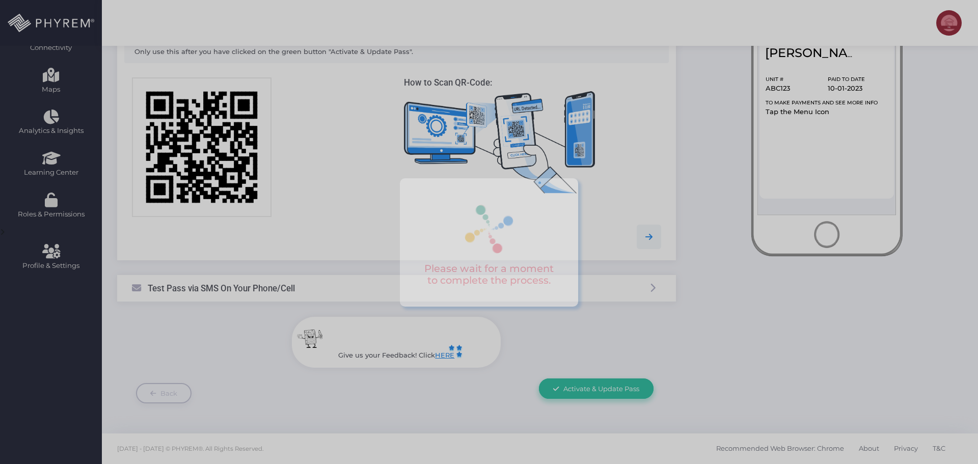
scroll to position [0, 0]
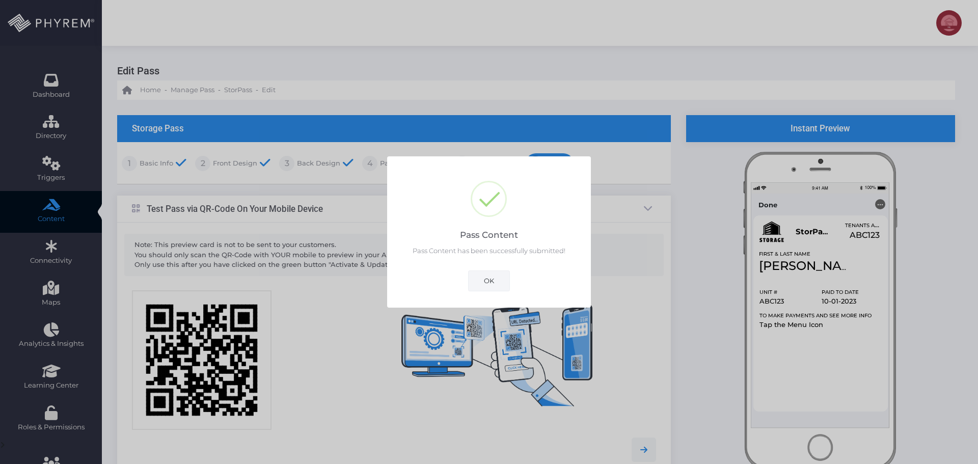
click at [490, 280] on button "OK" at bounding box center [489, 281] width 42 height 20
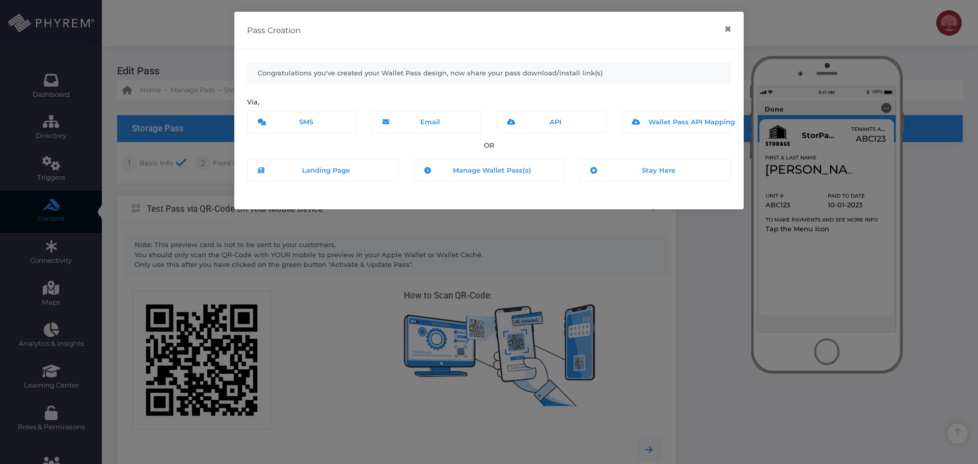
scroll to position [213, 0]
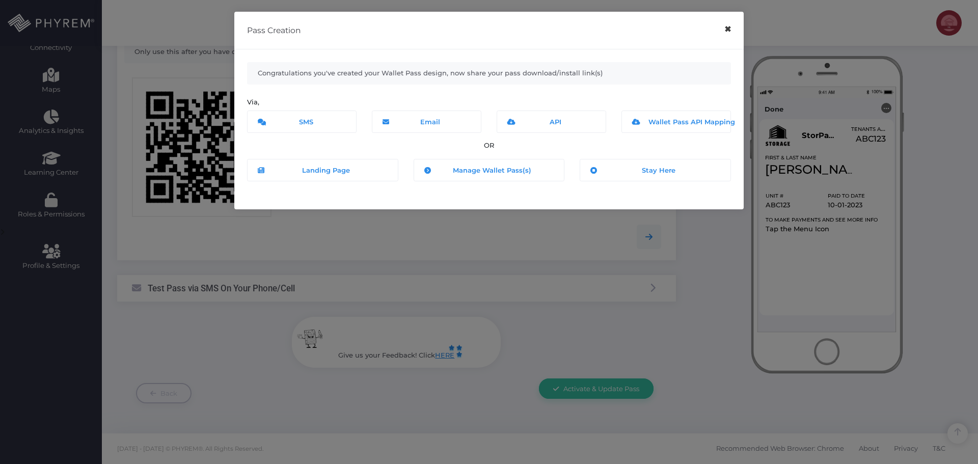
click at [727, 36] on button "×" at bounding box center [728, 29] width 20 height 23
